Goal: Transaction & Acquisition: Purchase product/service

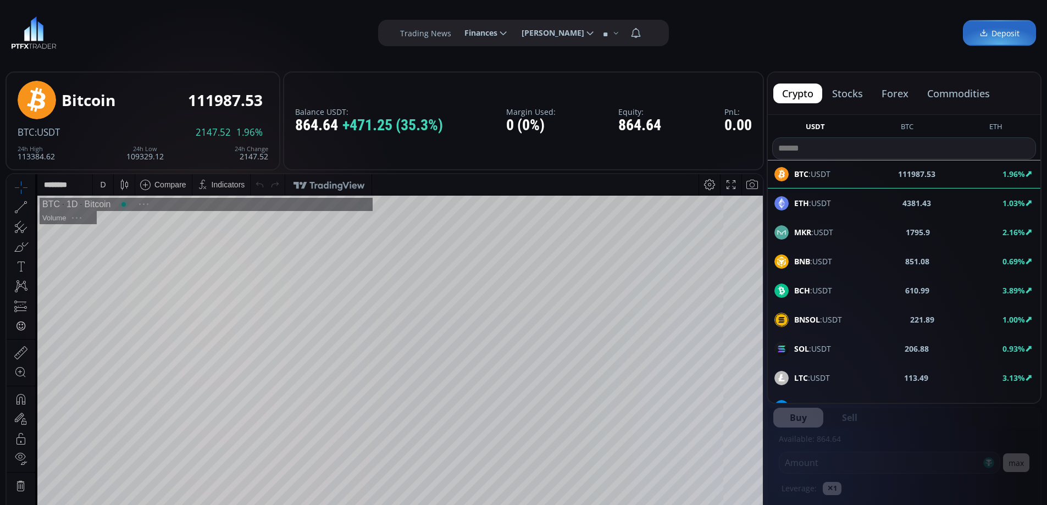
click at [897, 93] on button "forex" at bounding box center [894, 94] width 44 height 20
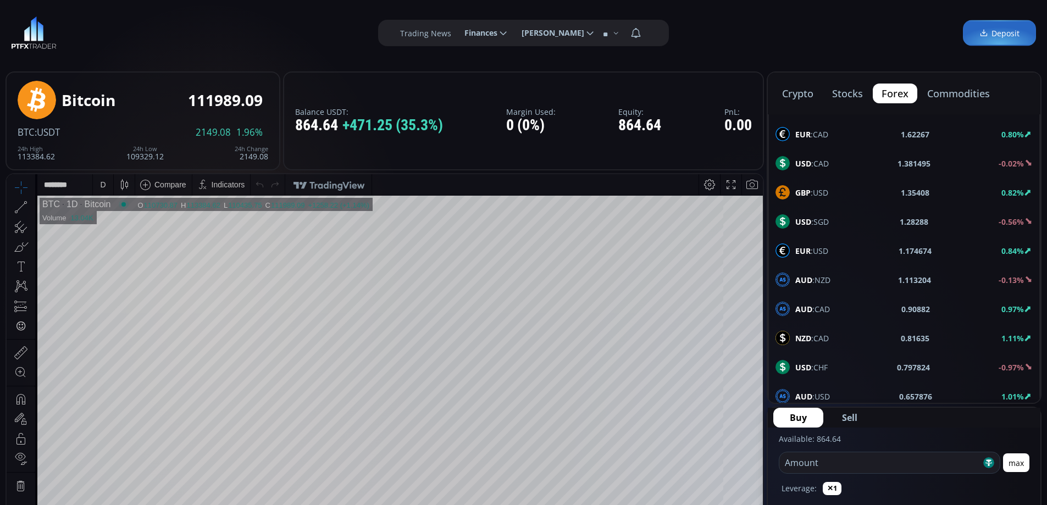
scroll to position [588, 0]
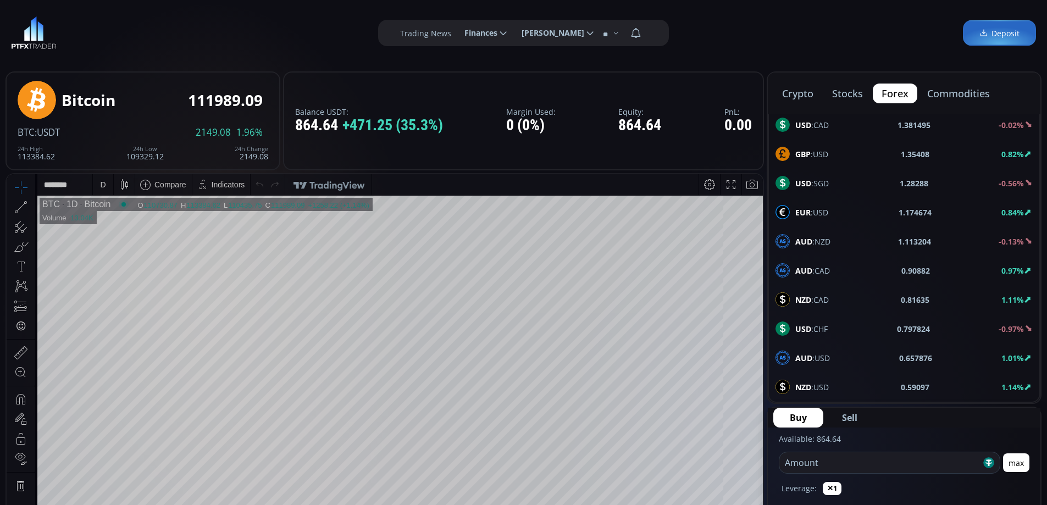
click at [828, 354] on span "AUD :USD" at bounding box center [812, 358] width 35 height 12
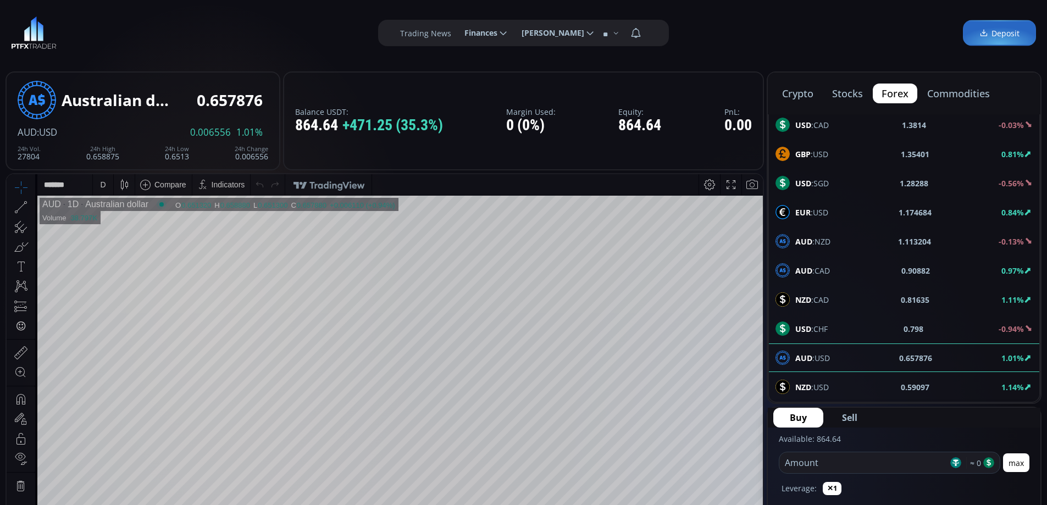
scroll to position [55, 0]
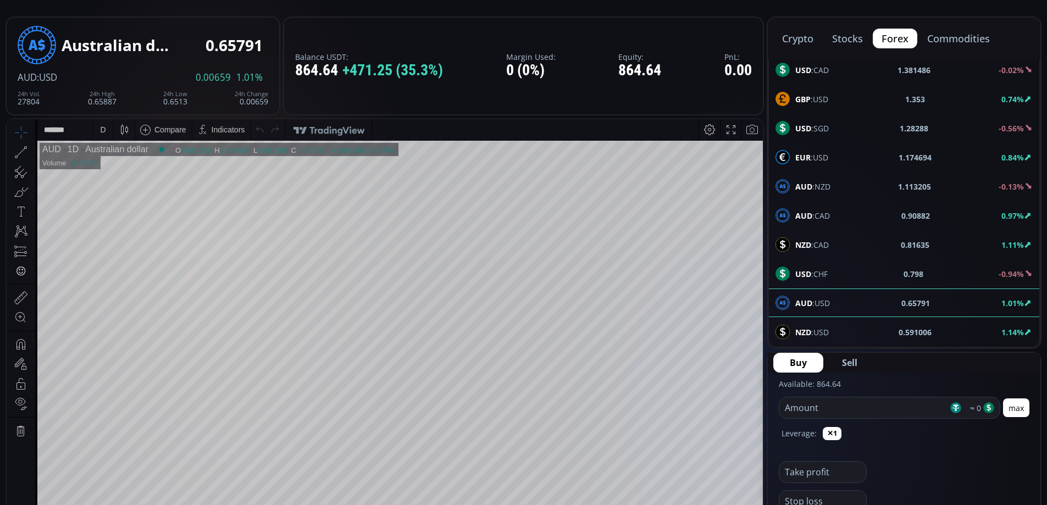
click at [853, 407] on input "number" at bounding box center [863, 407] width 169 height 21
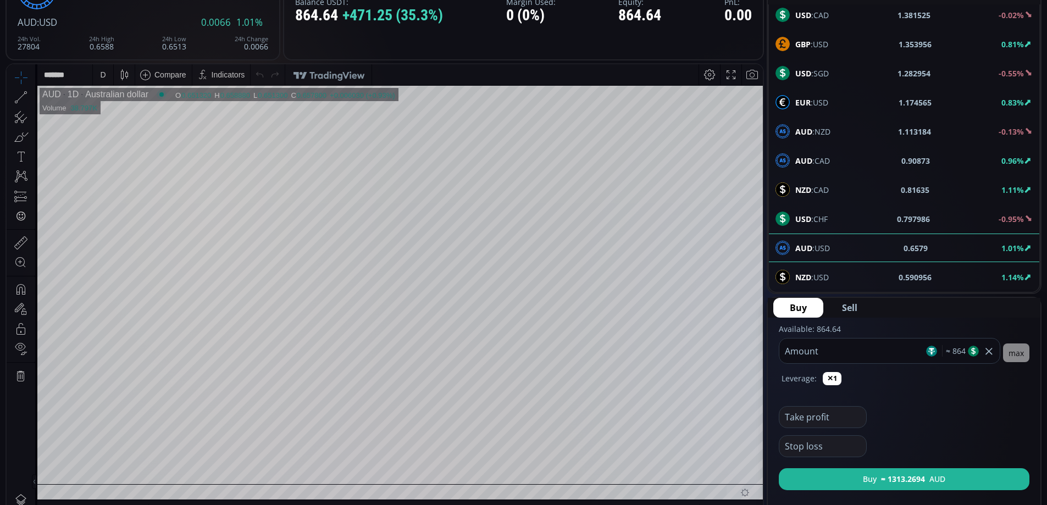
scroll to position [165, 0]
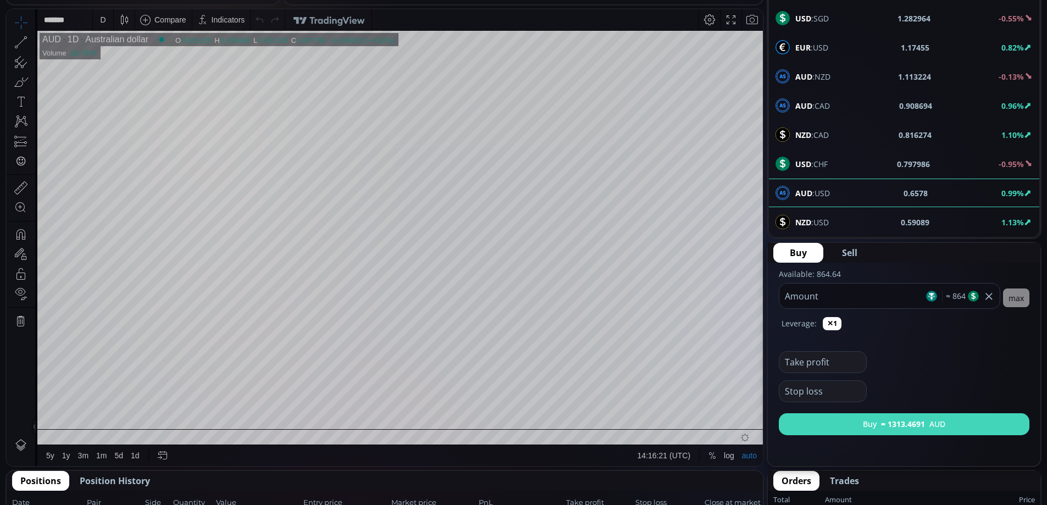
type input "***"
click at [921, 414] on button "Buy ≈ 1313.4691 AUD" at bounding box center [903, 424] width 251 height 22
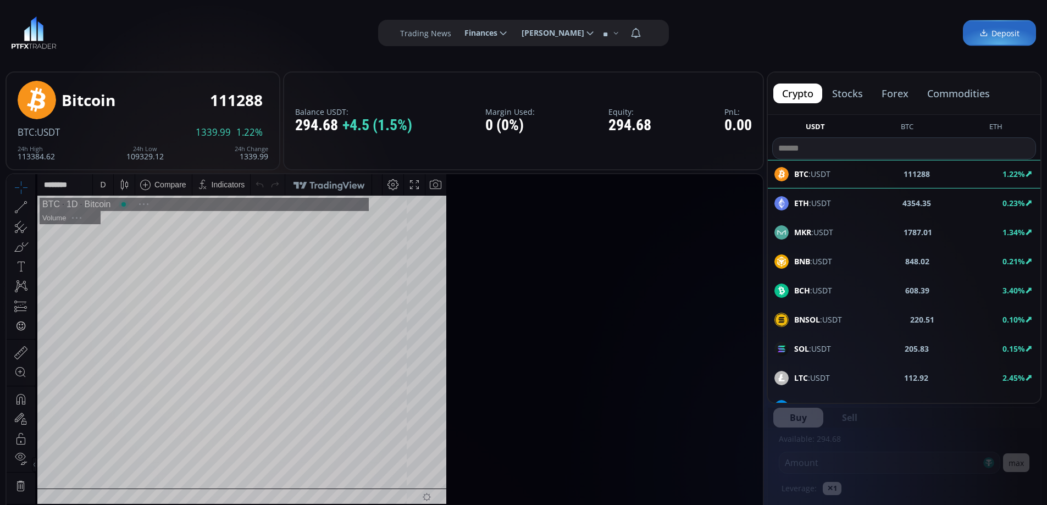
scroll to position [153, 0]
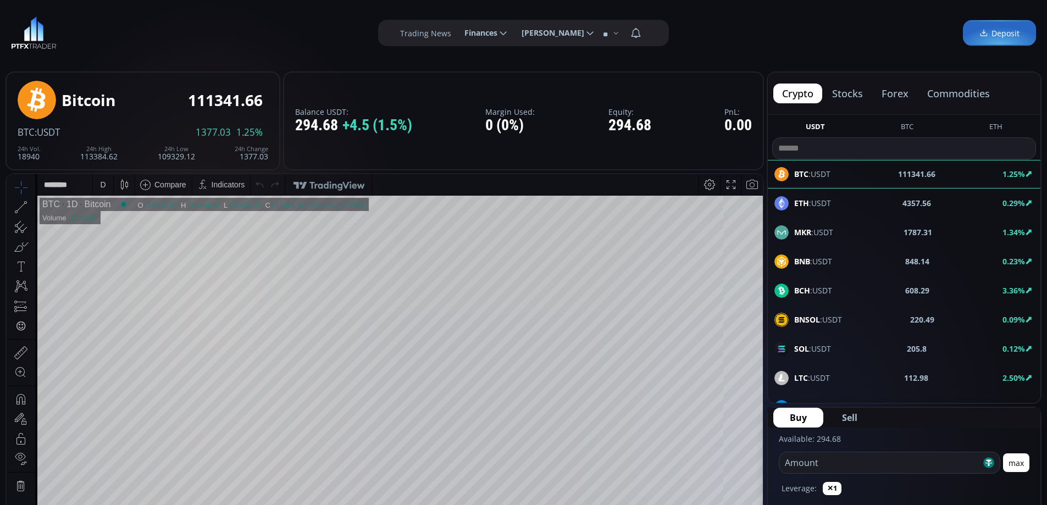
click at [965, 94] on button "commodities" at bounding box center [958, 94] width 80 height 20
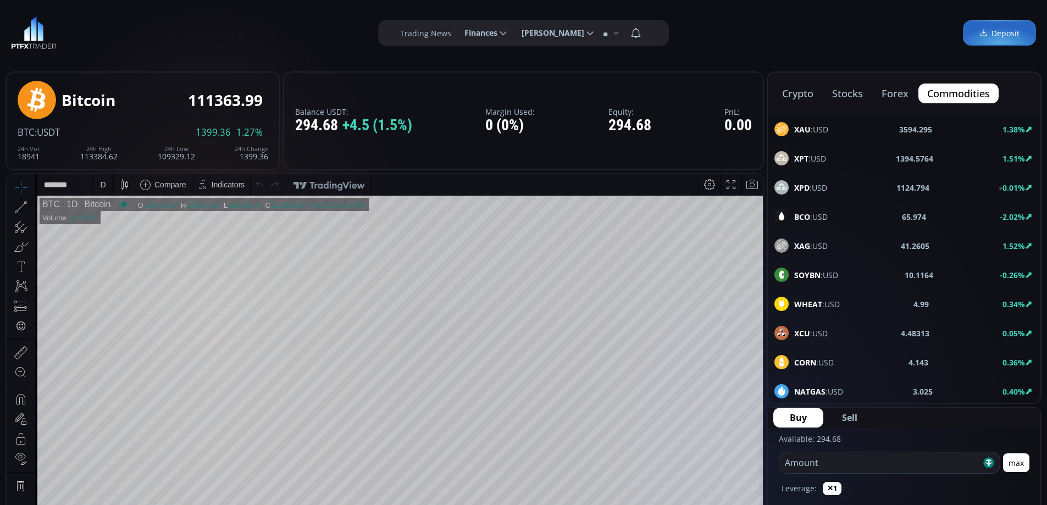
click at [818, 131] on span "XAU :USD" at bounding box center [811, 130] width 34 height 12
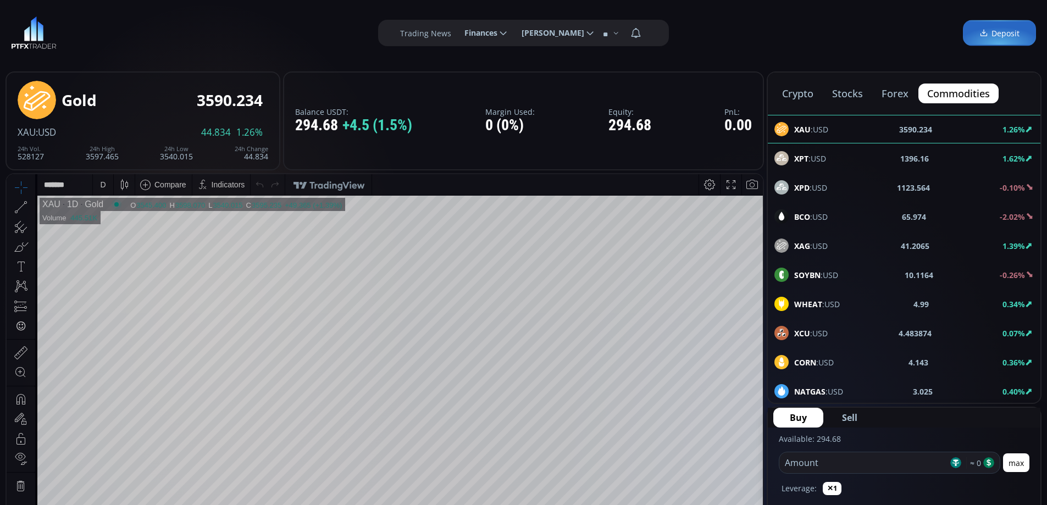
click at [798, 91] on button "crypto" at bounding box center [797, 94] width 49 height 20
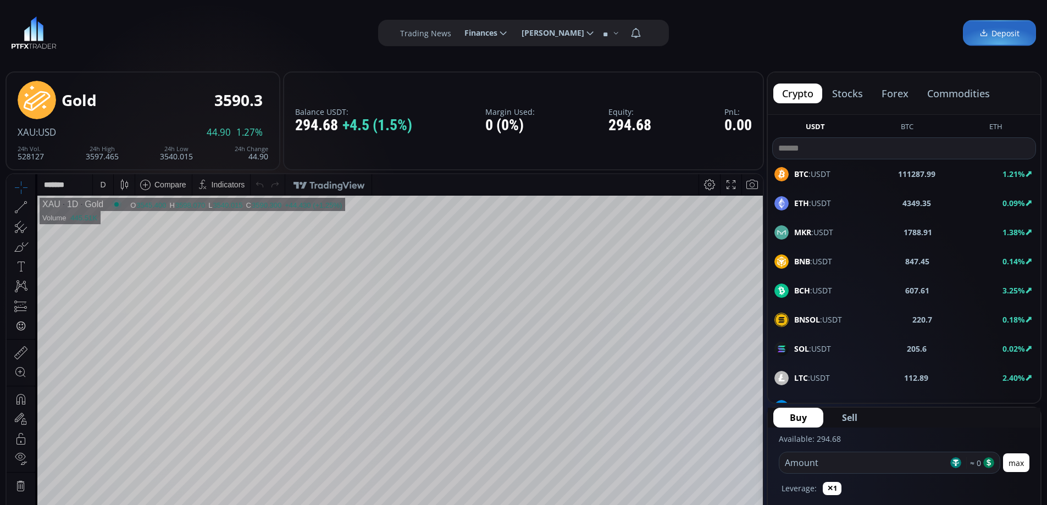
click at [816, 169] on span "BTC :USDT" at bounding box center [812, 174] width 36 height 12
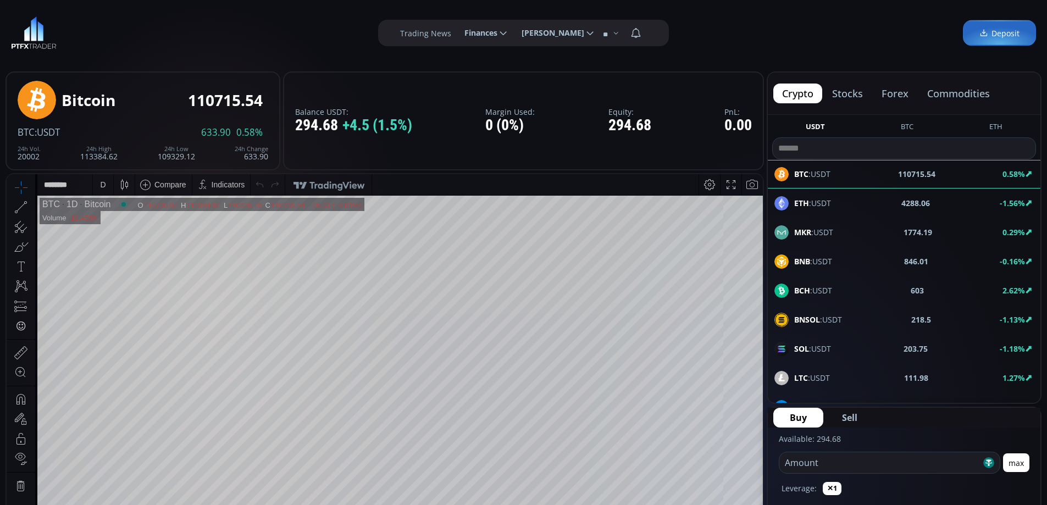
click at [852, 91] on button "stocks" at bounding box center [847, 94] width 48 height 20
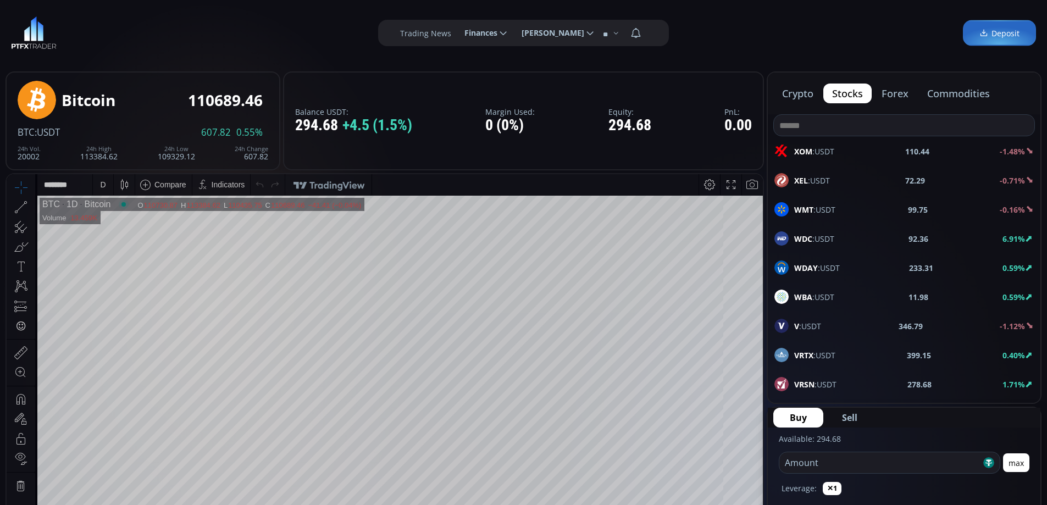
click at [827, 325] on div "V :USDT 346.79 -1.12%" at bounding box center [903, 326] width 259 height 14
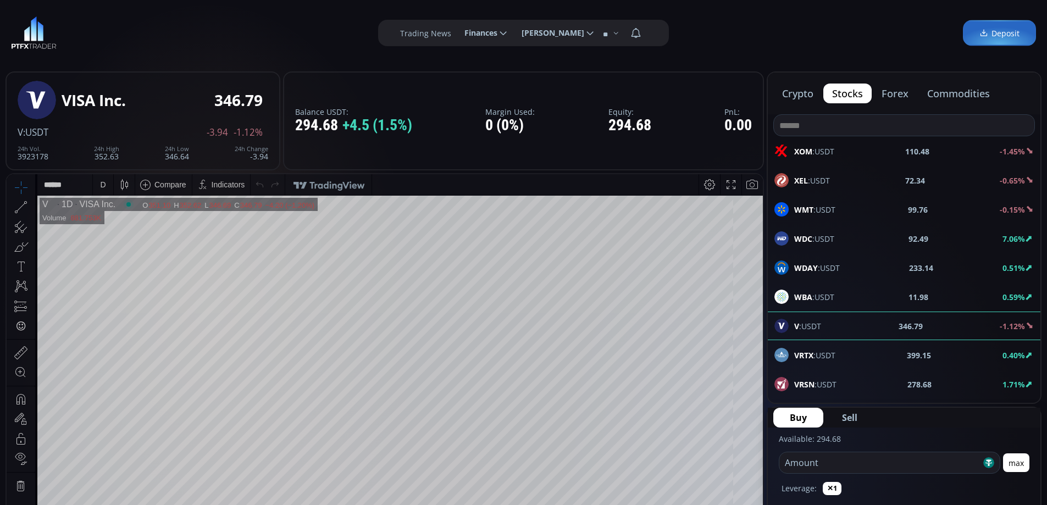
click at [953, 92] on button "commodities" at bounding box center [958, 94] width 80 height 20
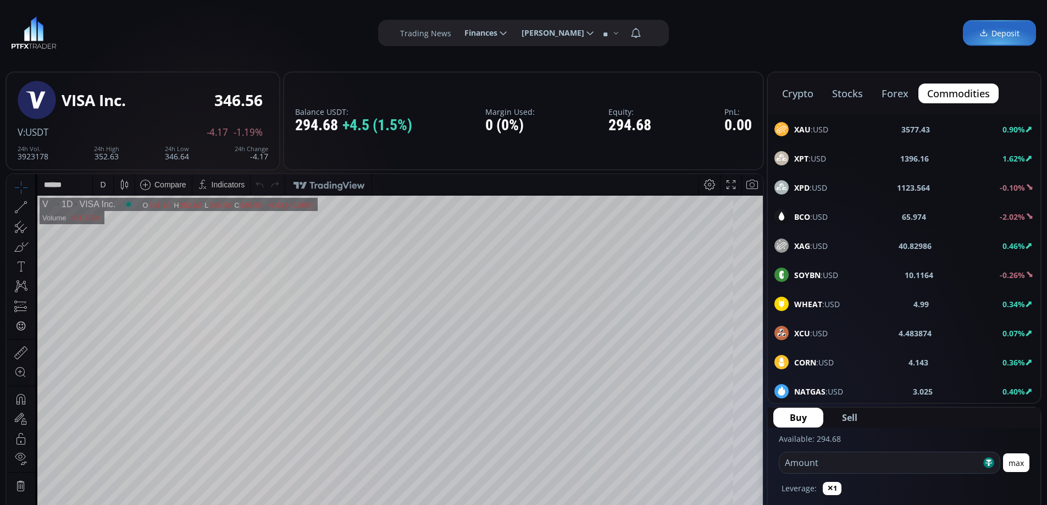
click at [819, 132] on span "XAU :USD" at bounding box center [811, 130] width 34 height 12
